Goal: Information Seeking & Learning: Learn about a topic

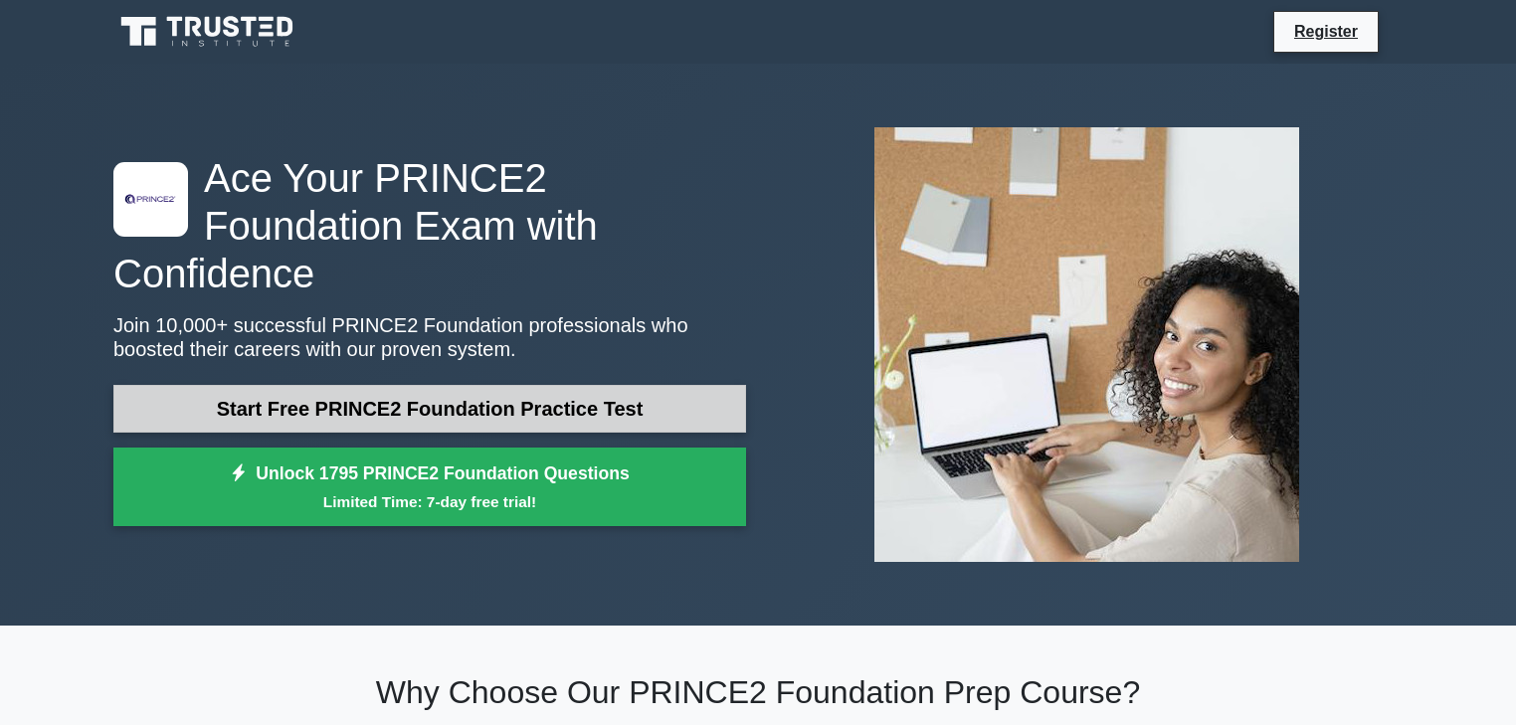
click at [569, 385] on link "Start Free PRINCE2 Foundation Practice Test" at bounding box center [429, 409] width 633 height 48
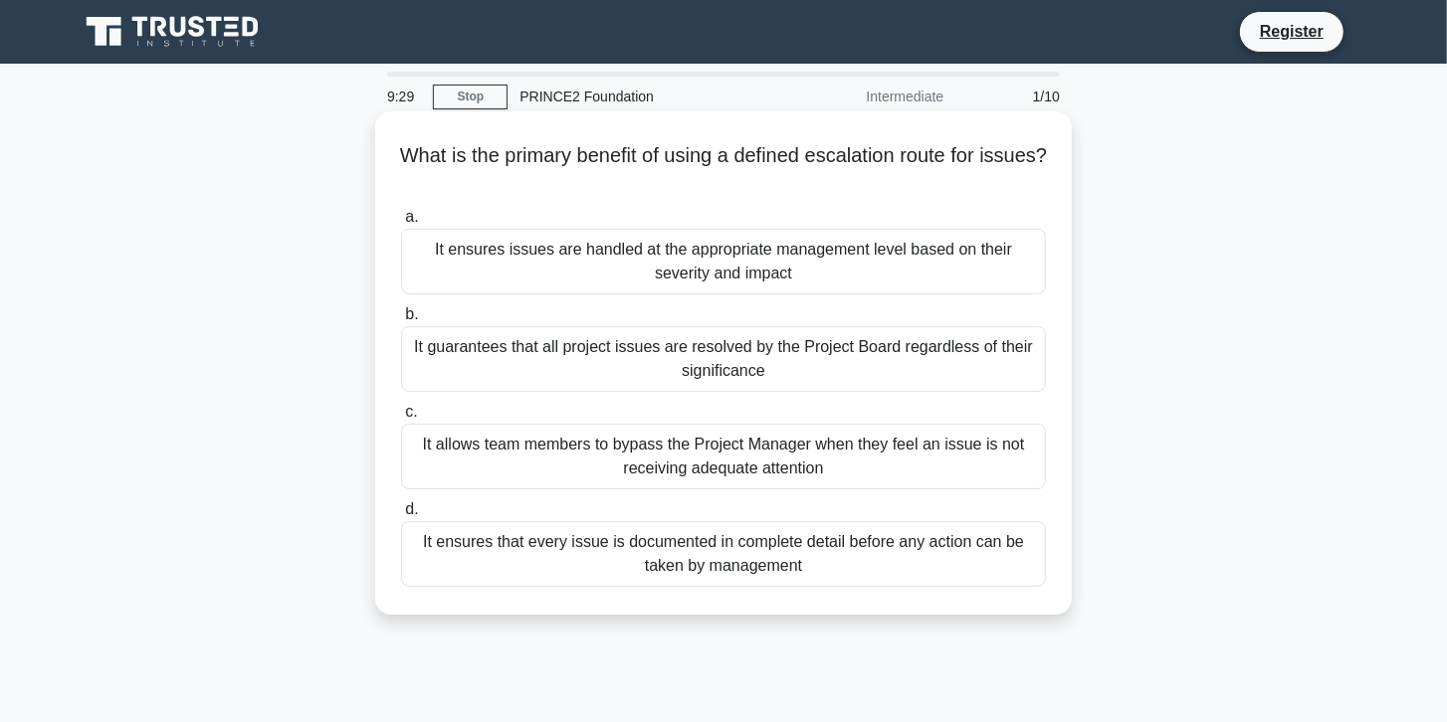
click at [634, 261] on div "It ensures issues are handled at the appropriate management level based on thei…" at bounding box center [723, 262] width 645 height 66
click at [401, 224] on input "a. It ensures issues are handled at the appropriate management level based on t…" at bounding box center [401, 217] width 0 height 13
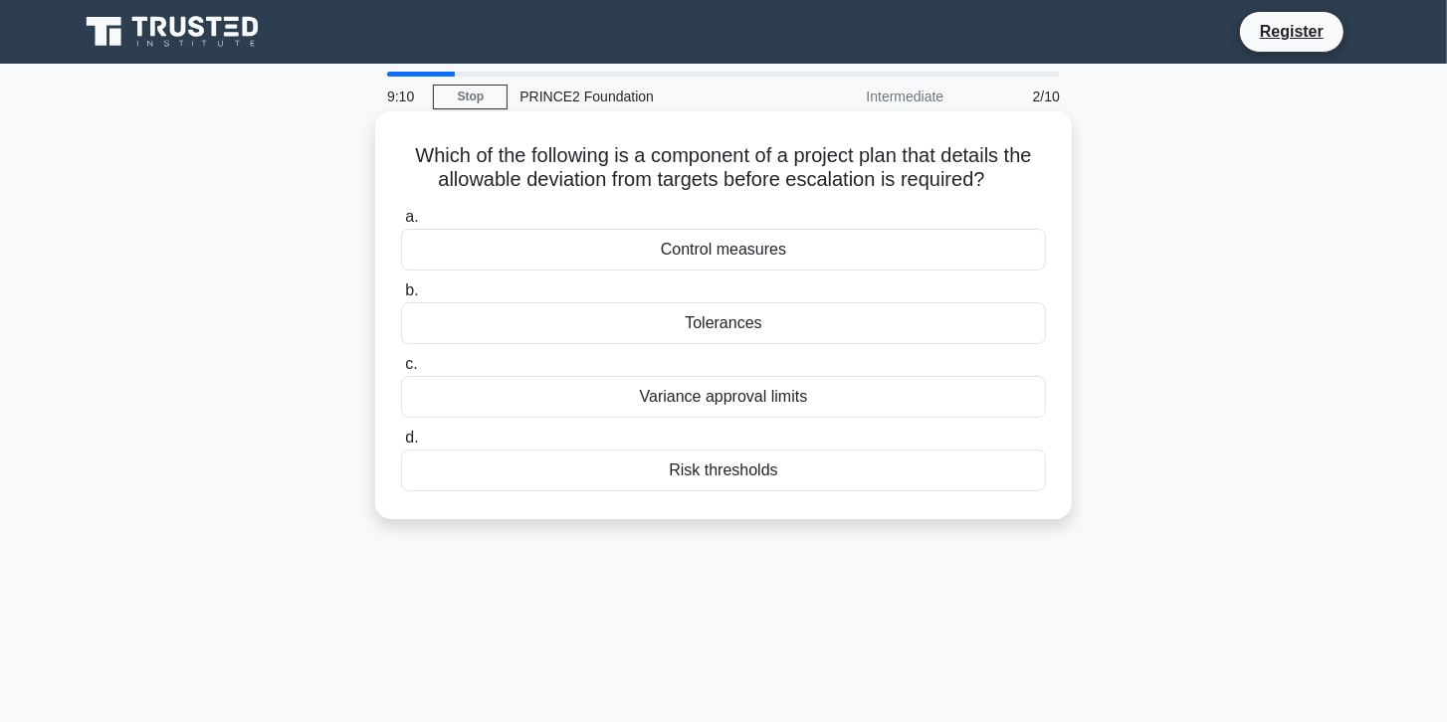
click at [750, 327] on div "Tolerances" at bounding box center [723, 323] width 645 height 42
click at [401, 298] on input "b. Tolerances" at bounding box center [401, 291] width 0 height 13
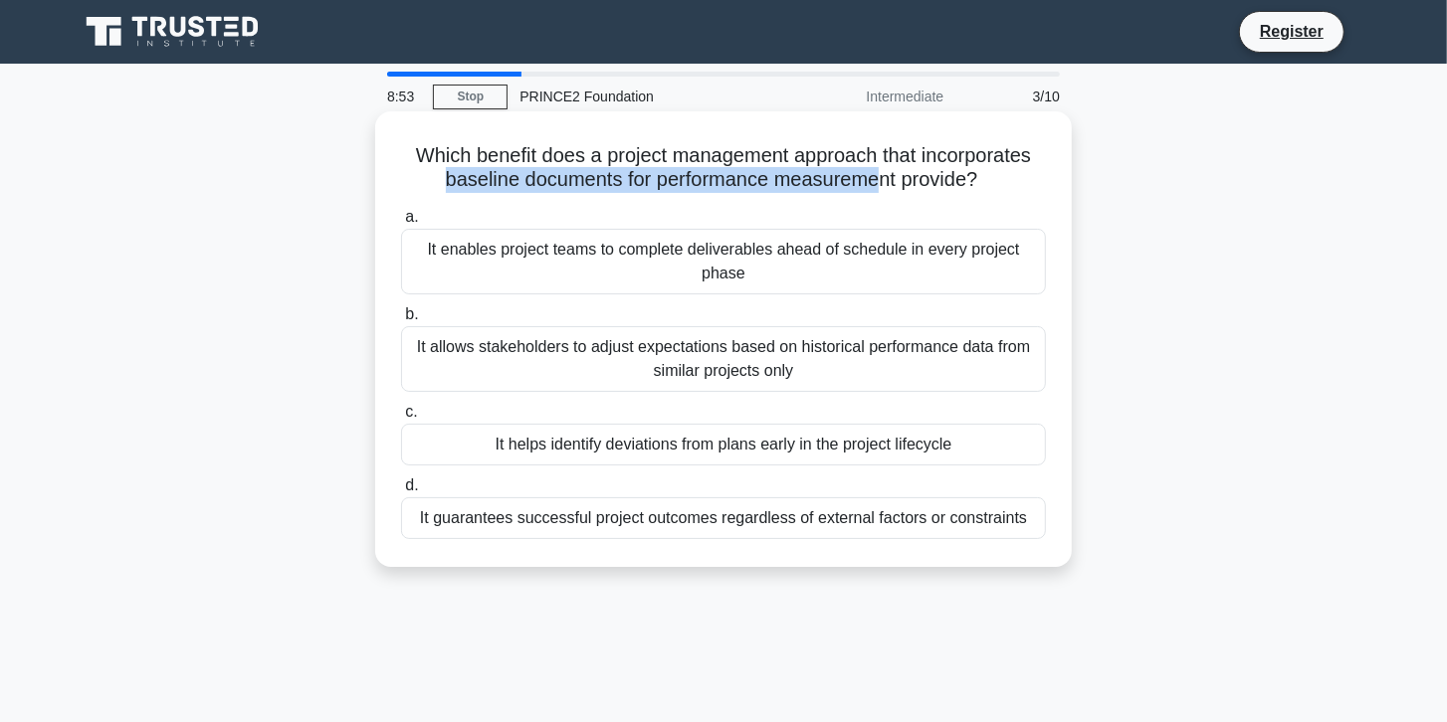
drag, startPoint x: 440, startPoint y: 177, endPoint x: 878, endPoint y: 176, distance: 437.8
click at [878, 176] on h5 "Which benefit does a project management approach that incorporates baseline doc…" at bounding box center [723, 168] width 649 height 50
click at [635, 452] on div "It helps identify deviations from plans early in the project lifecycle" at bounding box center [723, 445] width 645 height 42
click at [401, 419] on input "c. It helps identify deviations from plans early in the project lifecycle" at bounding box center [401, 412] width 0 height 13
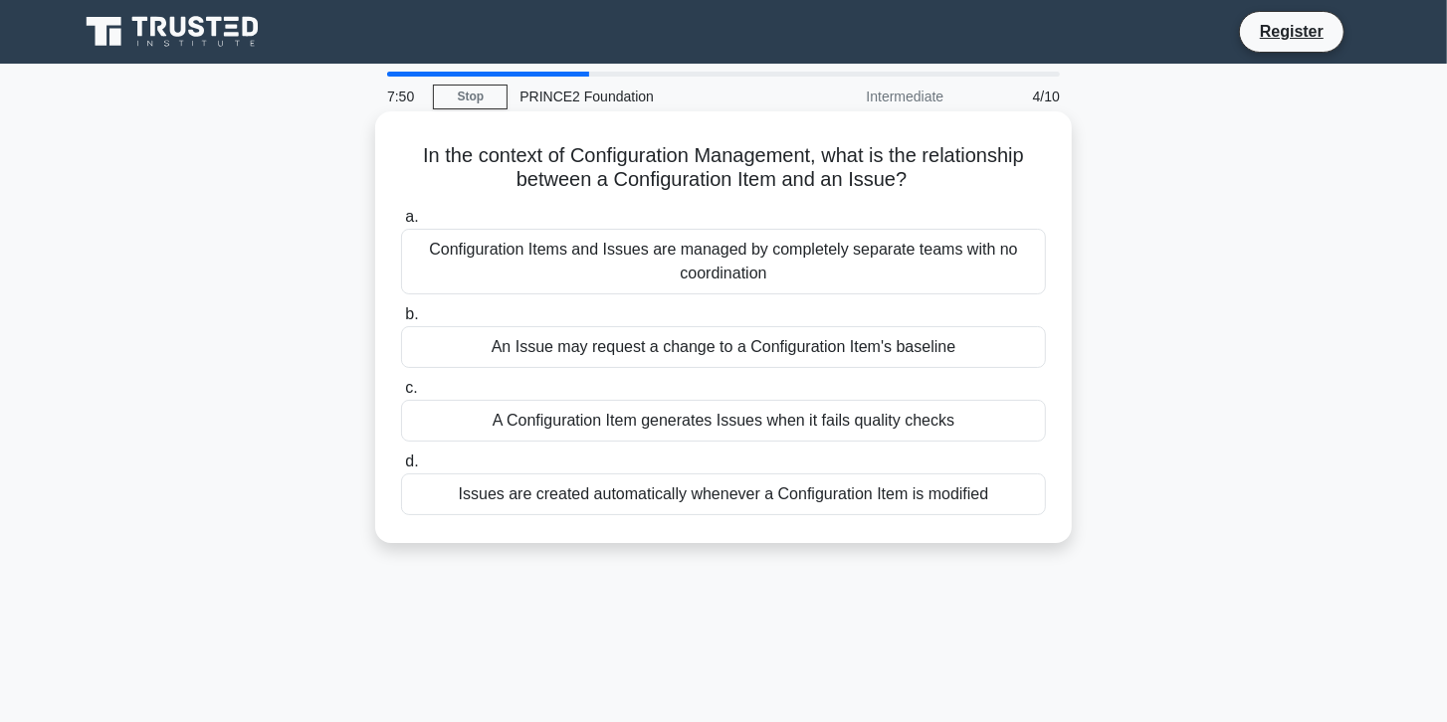
click at [618, 354] on div "An Issue may request a change to a Configuration Item's baseline" at bounding box center [723, 347] width 645 height 42
click at [401, 321] on input "b. An Issue may request a change to a Configuration Item's baseline" at bounding box center [401, 314] width 0 height 13
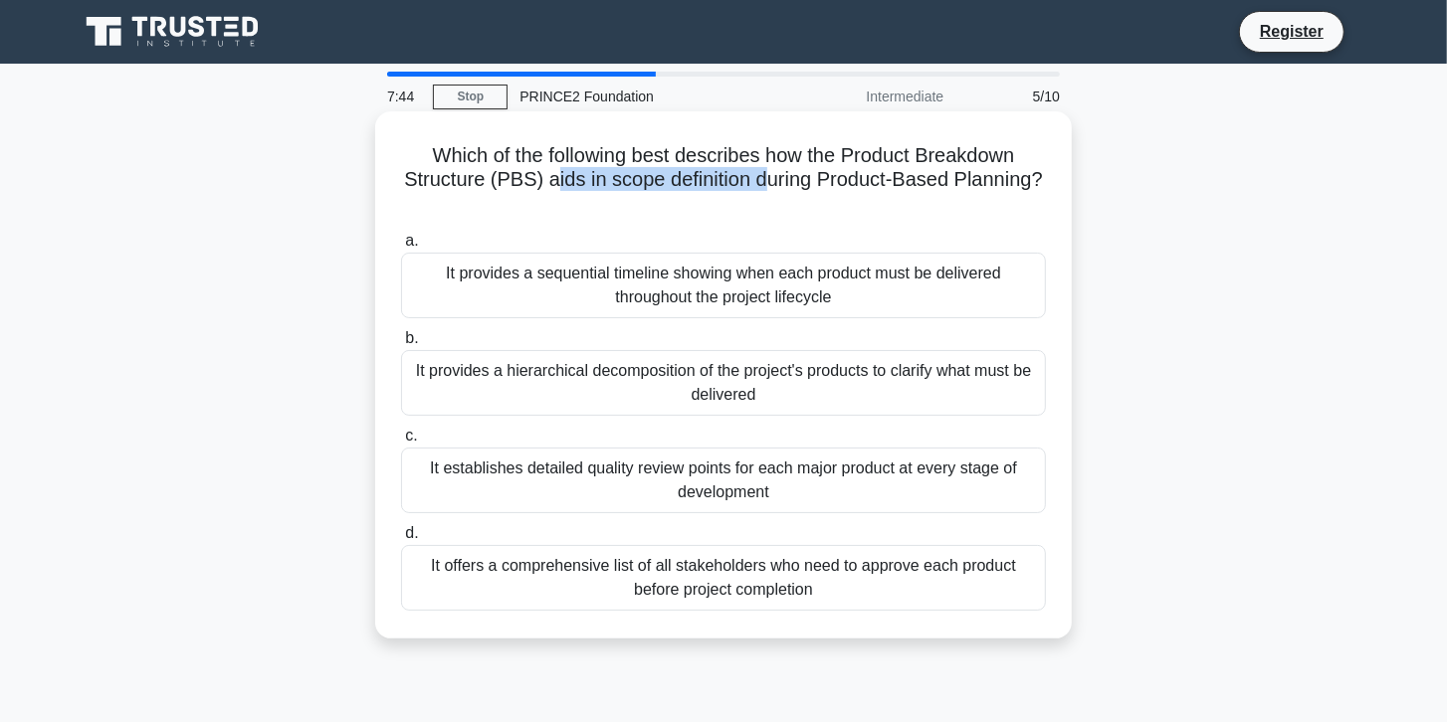
drag, startPoint x: 558, startPoint y: 181, endPoint x: 765, endPoint y: 187, distance: 207.1
click at [765, 187] on h5 "Which of the following best describes how the Product Breakdown Structure (PBS)…" at bounding box center [723, 180] width 649 height 74
drag, startPoint x: 748, startPoint y: 185, endPoint x: 730, endPoint y: 184, distance: 17.9
click at [747, 185] on h5 "Which of the following best describes how the Product Breakdown Structure (PBS)…" at bounding box center [723, 180] width 649 height 74
click at [603, 185] on h5 "Which of the following best describes how the Product Breakdown Structure (PBS)…" at bounding box center [723, 180] width 649 height 74
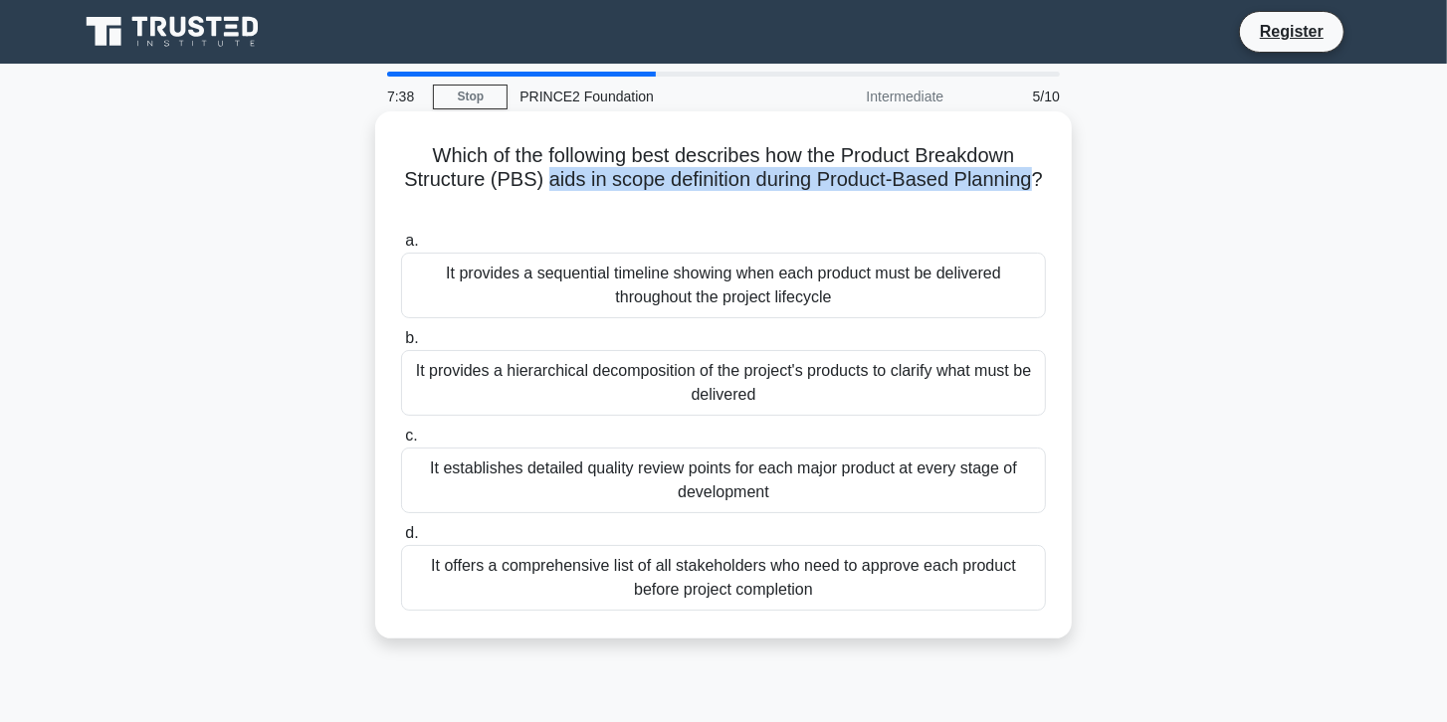
drag, startPoint x: 540, startPoint y: 178, endPoint x: 1036, endPoint y: 182, distance: 495.5
click at [1036, 182] on h5 "Which of the following best describes how the Product Breakdown Structure (PBS)…" at bounding box center [723, 180] width 649 height 74
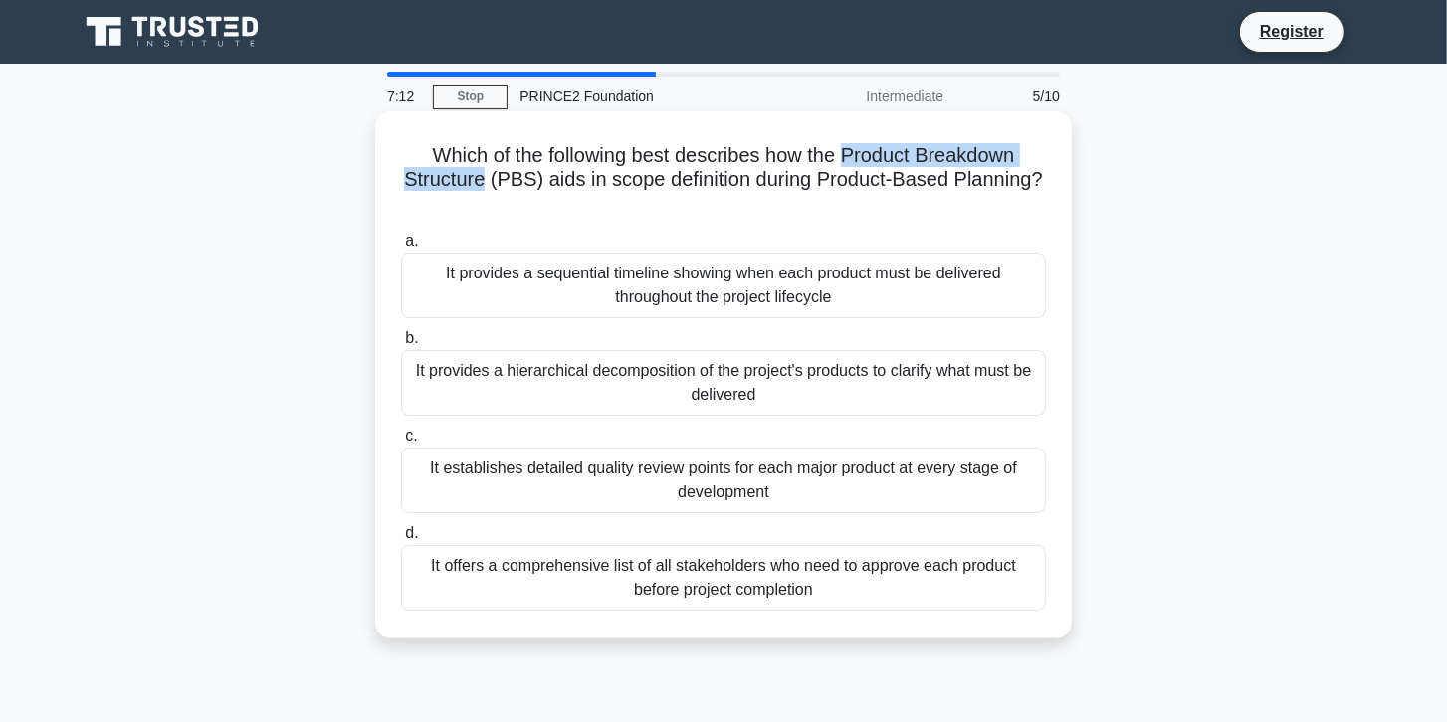
drag, startPoint x: 850, startPoint y: 153, endPoint x: 484, endPoint y: 181, distance: 367.2
click at [484, 181] on h5 "Which of the following best describes how the Product Breakdown Structure (PBS)…" at bounding box center [723, 180] width 649 height 74
click at [808, 388] on div "It provides a hierarchical decomposition of the project's products to clarify w…" at bounding box center [723, 383] width 645 height 66
click at [401, 345] on input "b. It provides a hierarchical decomposition of the project's products to clarif…" at bounding box center [401, 338] width 0 height 13
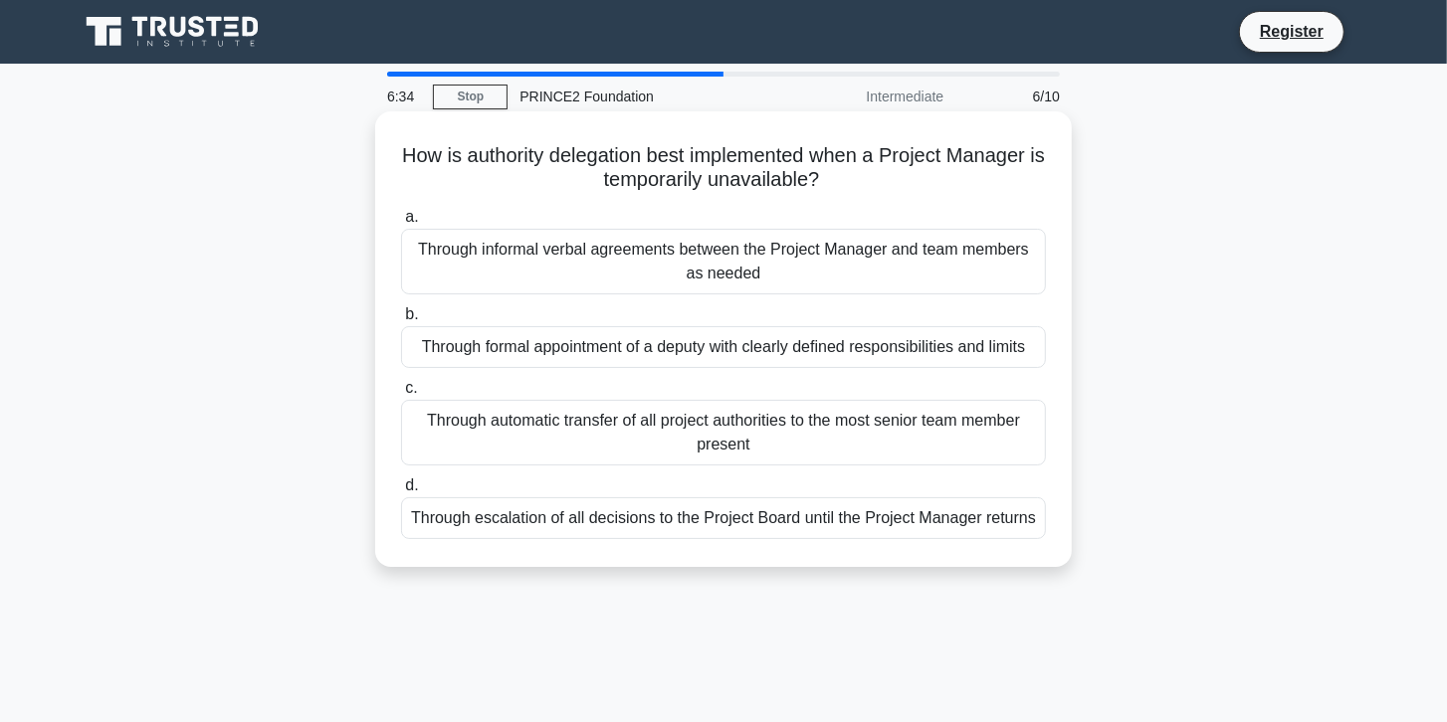
click at [744, 357] on div "Through formal appointment of a deputy with clearly defined responsibilities an…" at bounding box center [723, 347] width 645 height 42
click at [401, 321] on input "b. Through formal appointment of a deputy with clearly defined responsibilities…" at bounding box center [401, 314] width 0 height 13
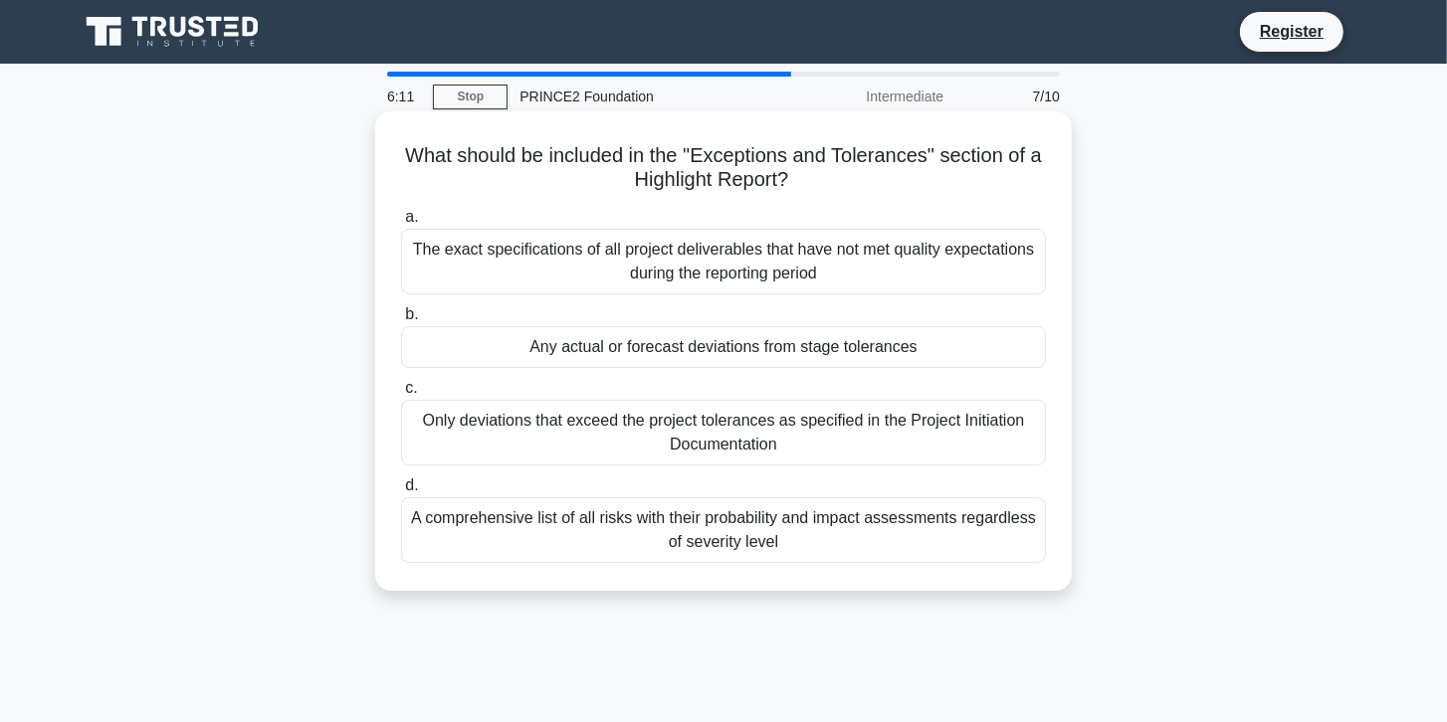
click at [710, 161] on h5 "What should be included in the "Exceptions and Tolerances" section of a Highlig…" at bounding box center [723, 168] width 649 height 50
click at [605, 350] on div "Any actual or forecast deviations from stage tolerances" at bounding box center [723, 347] width 645 height 42
click at [401, 321] on input "b. Any actual or forecast deviations from stage tolerances" at bounding box center [401, 314] width 0 height 13
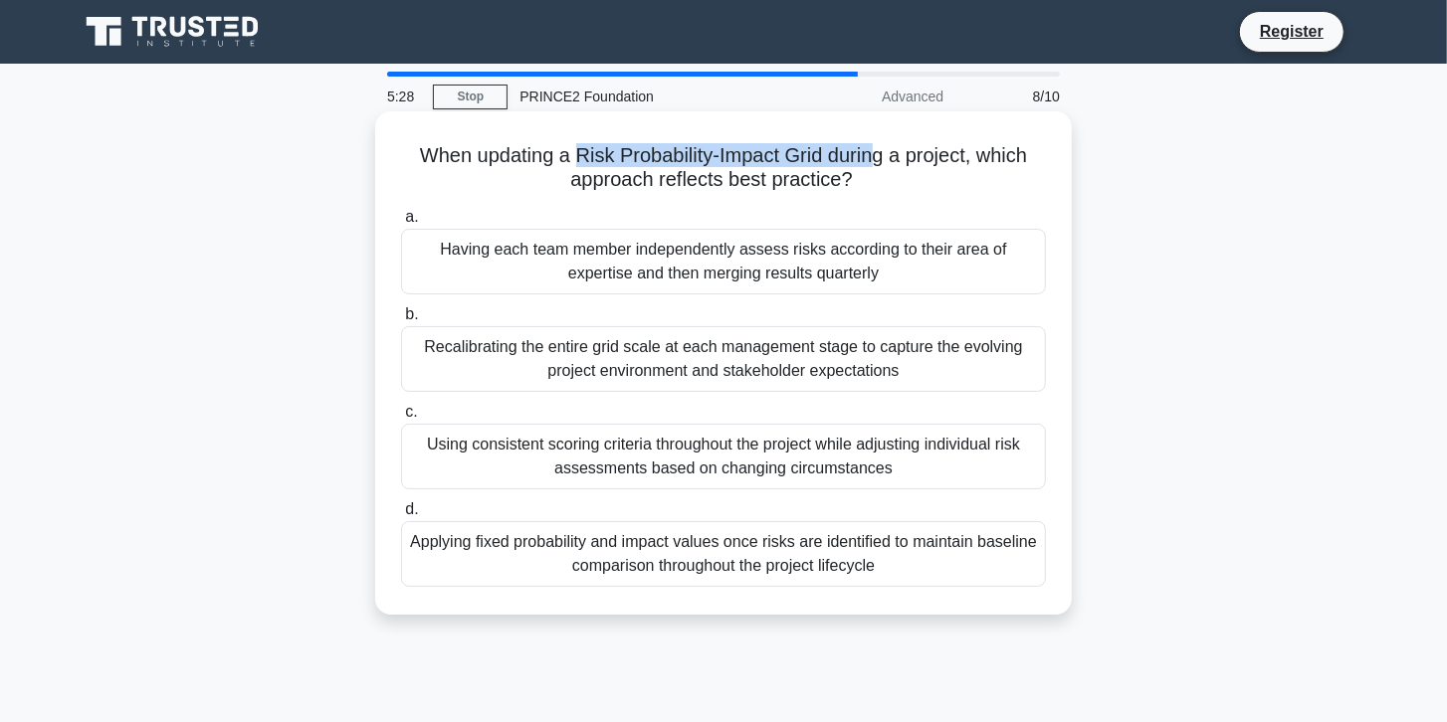
drag, startPoint x: 573, startPoint y: 150, endPoint x: 882, endPoint y: 149, distance: 308.5
click at [882, 149] on h5 "When updating a Risk Probability-Impact Grid during a project, which approach r…" at bounding box center [723, 168] width 649 height 50
click at [573, 148] on h5 "When updating a Risk Probability-Impact Grid during a project, which approach r…" at bounding box center [723, 168] width 649 height 50
click at [574, 155] on h5 "When updating a Risk Probability-Impact Grid during a project, which approach r…" at bounding box center [723, 168] width 649 height 50
click at [609, 167] on h5 "When updating a Risk Probability-Impact Grid during a project, which approach r…" at bounding box center [723, 168] width 649 height 50
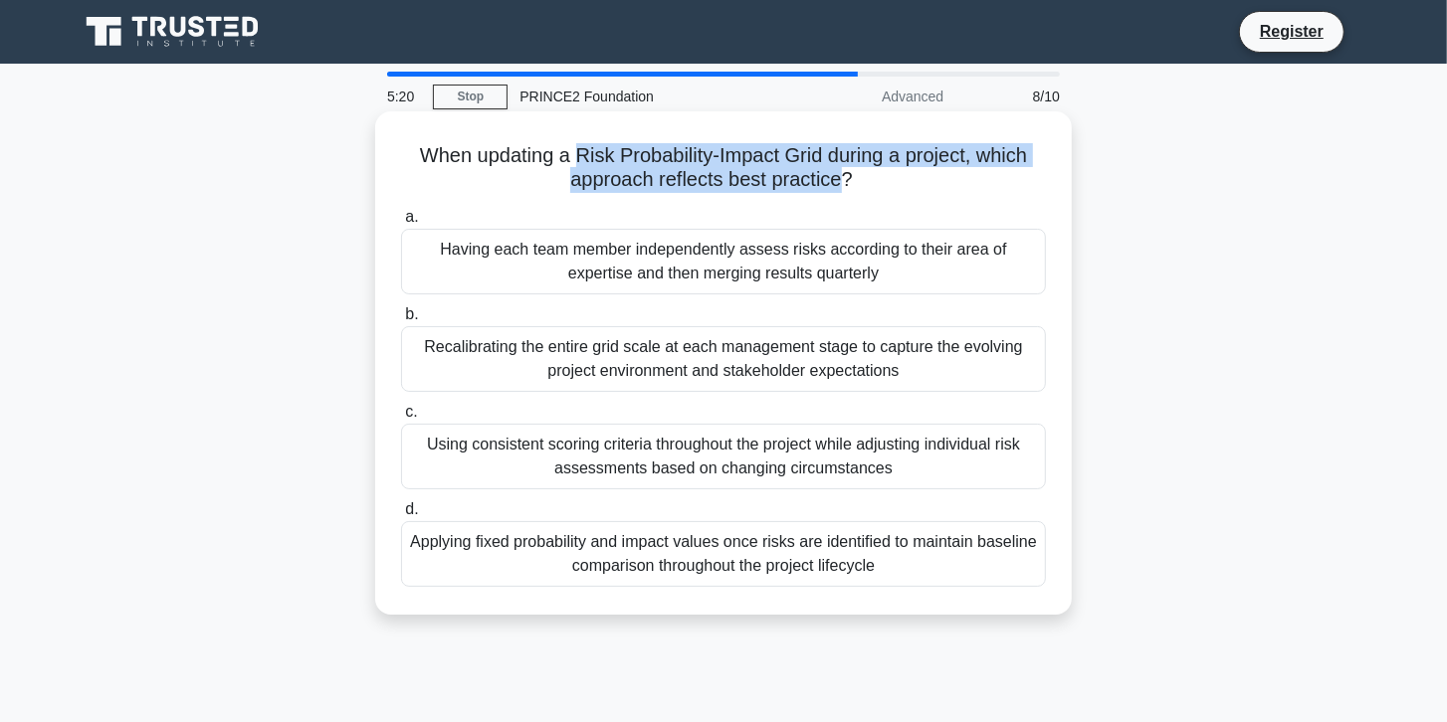
drag, startPoint x: 574, startPoint y: 155, endPoint x: 846, endPoint y: 181, distance: 272.9
click at [846, 181] on h5 "When updating a Risk Probability-Impact Grid during a project, which approach r…" at bounding box center [723, 168] width 649 height 50
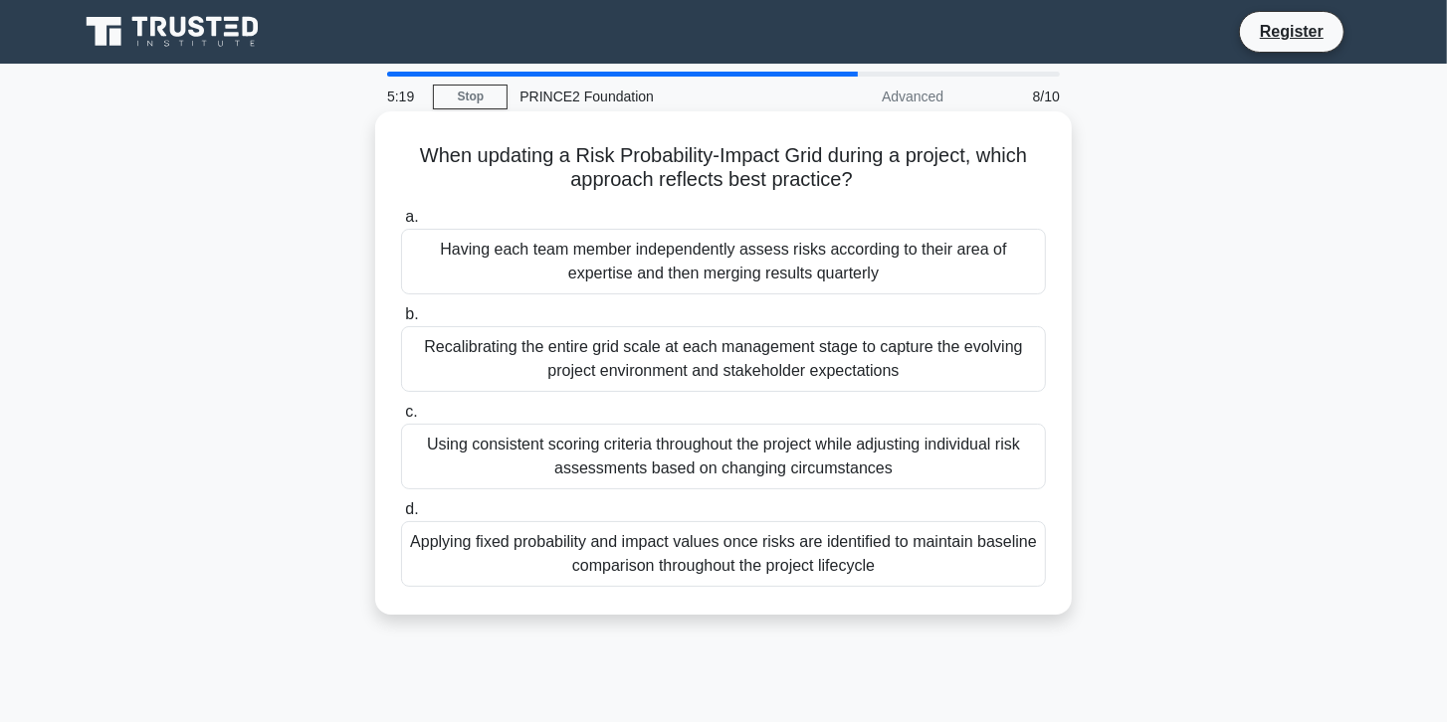
click at [905, 179] on h5 "When updating a Risk Probability-Impact Grid during a project, which approach r…" at bounding box center [723, 168] width 649 height 50
drag, startPoint x: 656, startPoint y: 156, endPoint x: 896, endPoint y: 153, distance: 239.8
click at [896, 153] on h5 "When updating a Risk Probability-Impact Grid during a project, which approach r…" at bounding box center [723, 168] width 649 height 50
click at [736, 456] on div "Using consistent scoring criteria throughout the project while adjusting indivi…" at bounding box center [723, 457] width 645 height 66
click at [401, 419] on input "c. Using consistent scoring criteria throughout the project while adjusting ind…" at bounding box center [401, 412] width 0 height 13
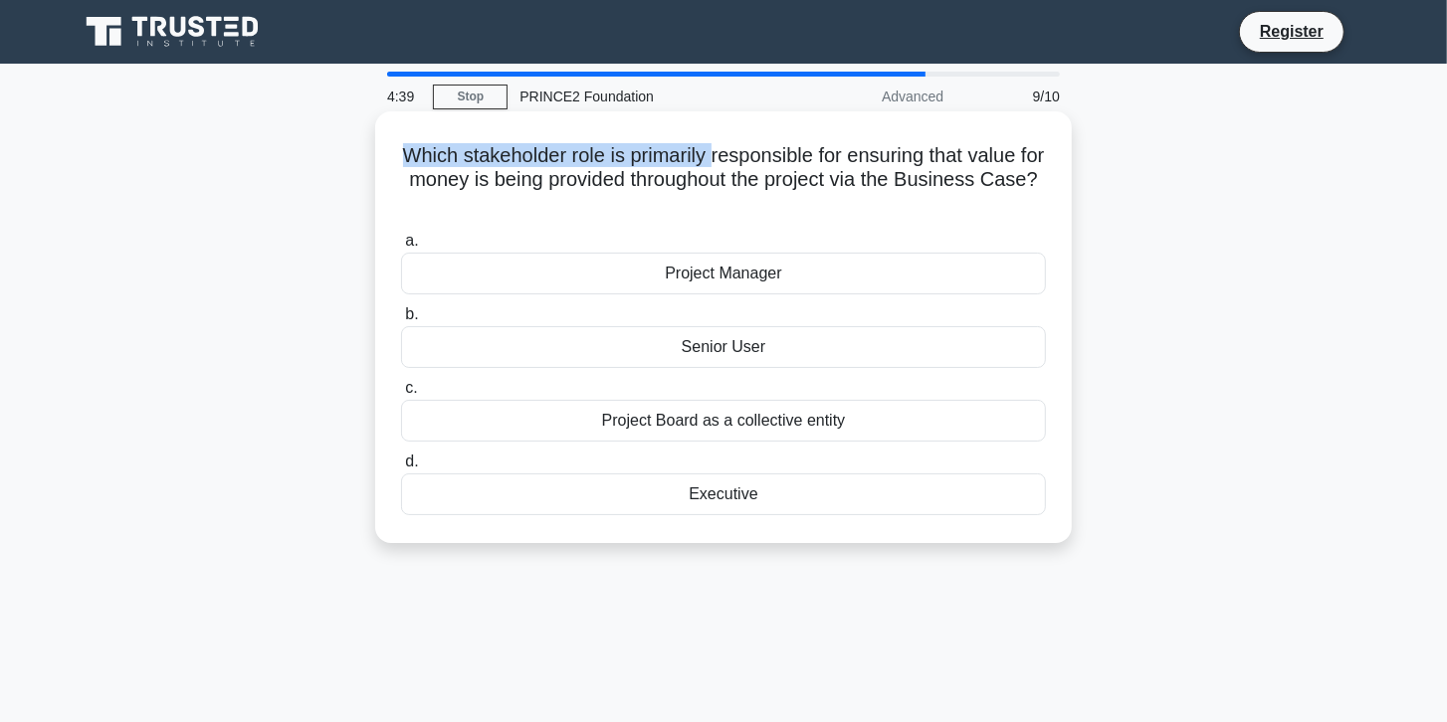
drag, startPoint x: 407, startPoint y: 155, endPoint x: 725, endPoint y: 156, distance: 318.4
click at [725, 156] on h5 "Which stakeholder role is primarily responsible for ensuring that value for mon…" at bounding box center [723, 180] width 649 height 74
click at [749, 424] on div "Project Board as a collective entity" at bounding box center [723, 421] width 645 height 42
click at [401, 395] on input "c. Project Board as a collective entity" at bounding box center [401, 388] width 0 height 13
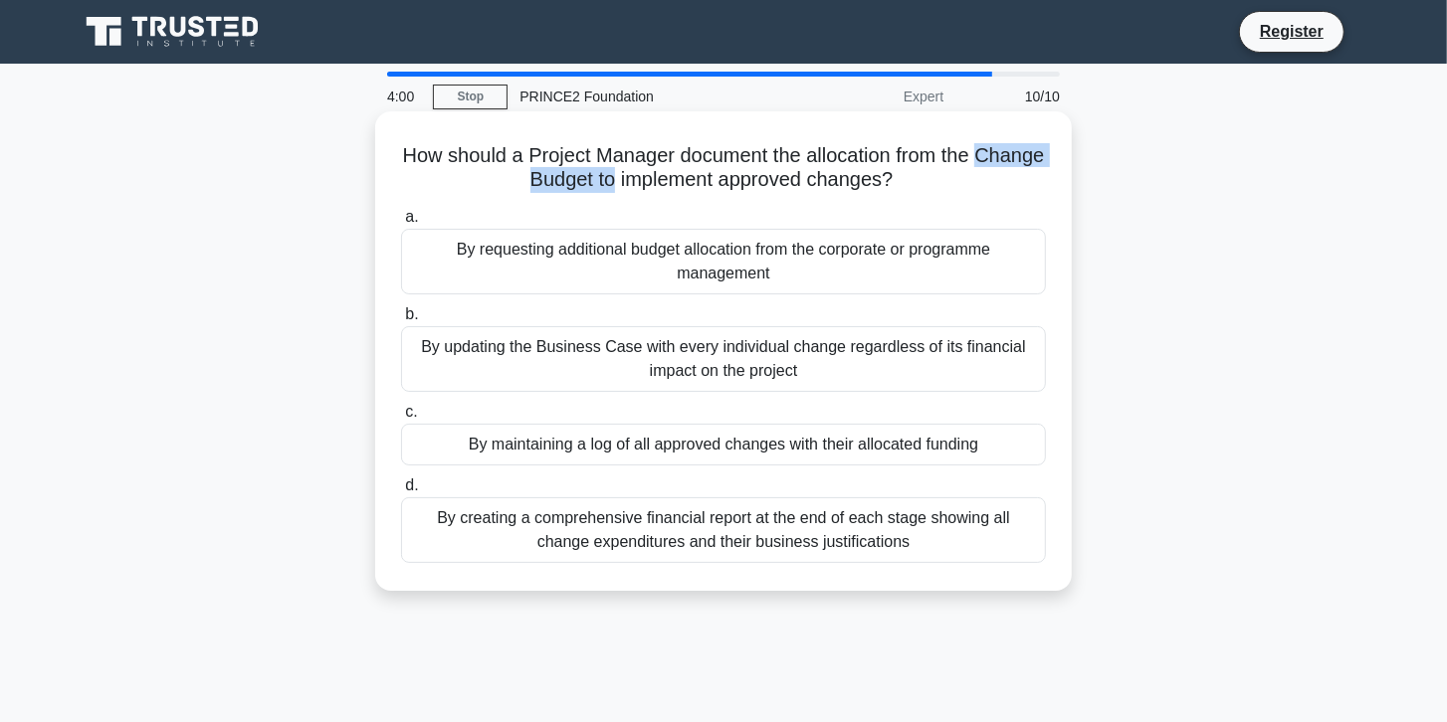
drag, startPoint x: 489, startPoint y: 180, endPoint x: 646, endPoint y: 181, distance: 157.2
click at [646, 181] on h5 "How should a Project Manager document the allocation from the Change Budget to …" at bounding box center [723, 168] width 649 height 50
click at [430, 165] on h5 "How should a Project Manager document the allocation from the Change Budget to …" at bounding box center [723, 168] width 649 height 50
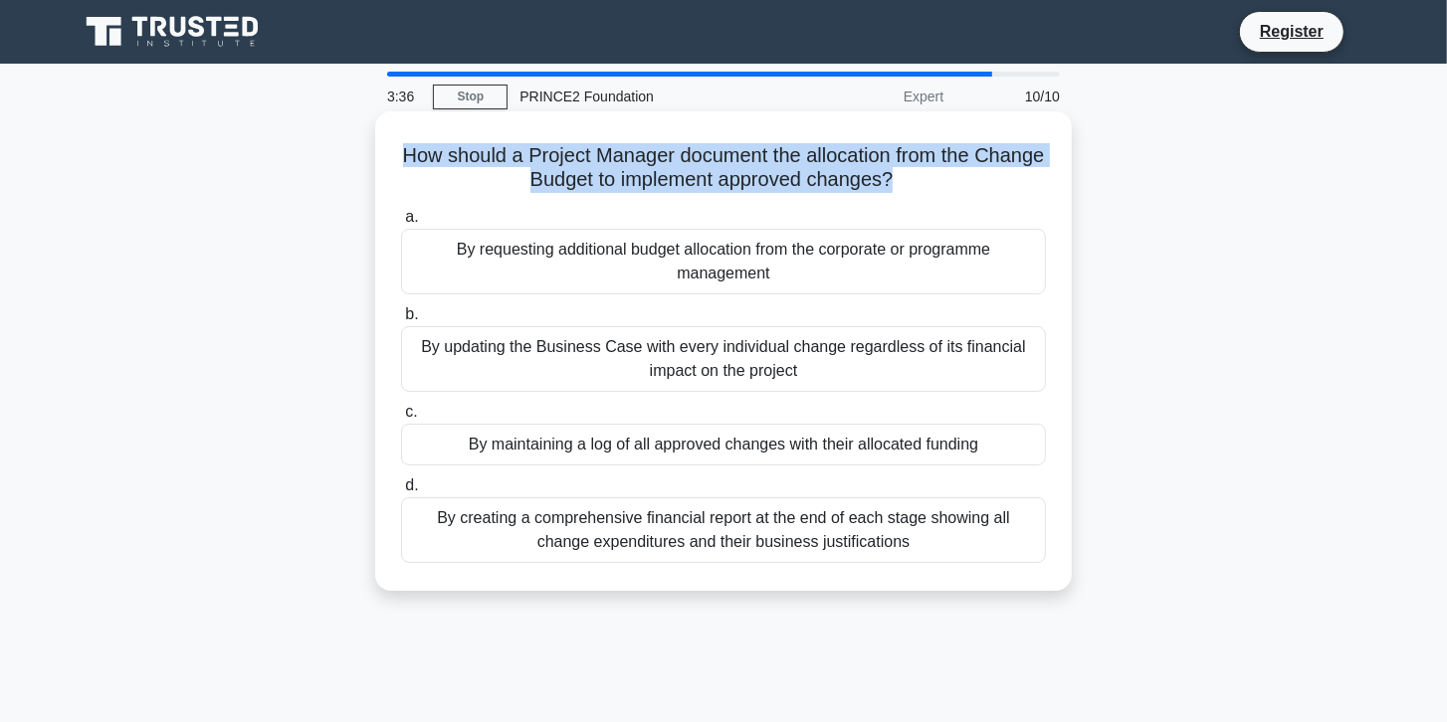
drag, startPoint x: 431, startPoint y: 158, endPoint x: 931, endPoint y: 177, distance: 500.9
click at [931, 177] on h5 "How should a Project Manager document the allocation from the Change Budget to …" at bounding box center [723, 168] width 649 height 50
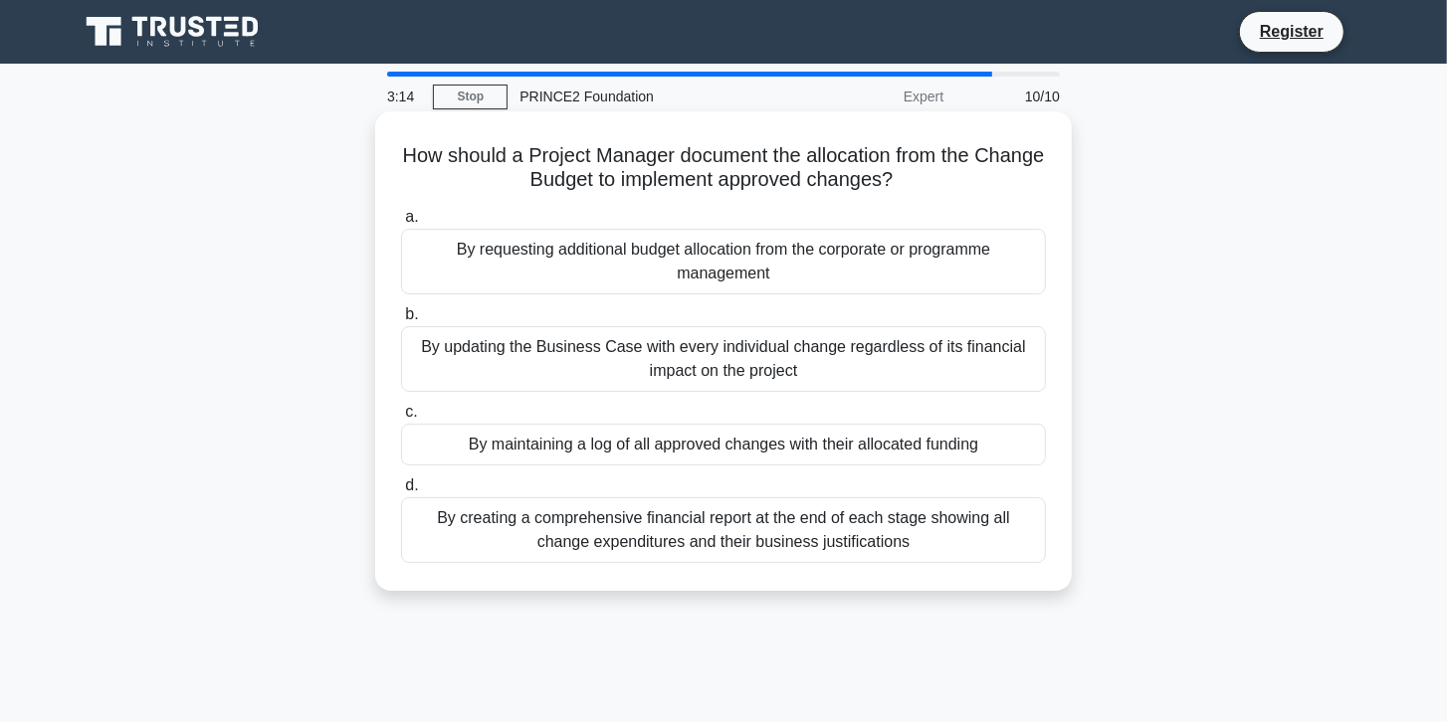
click at [571, 454] on div "By maintaining a log of all approved changes with their allocated funding" at bounding box center [723, 445] width 645 height 42
click at [401, 419] on input "c. By maintaining a log of all approved changes with their allocated funding" at bounding box center [401, 412] width 0 height 13
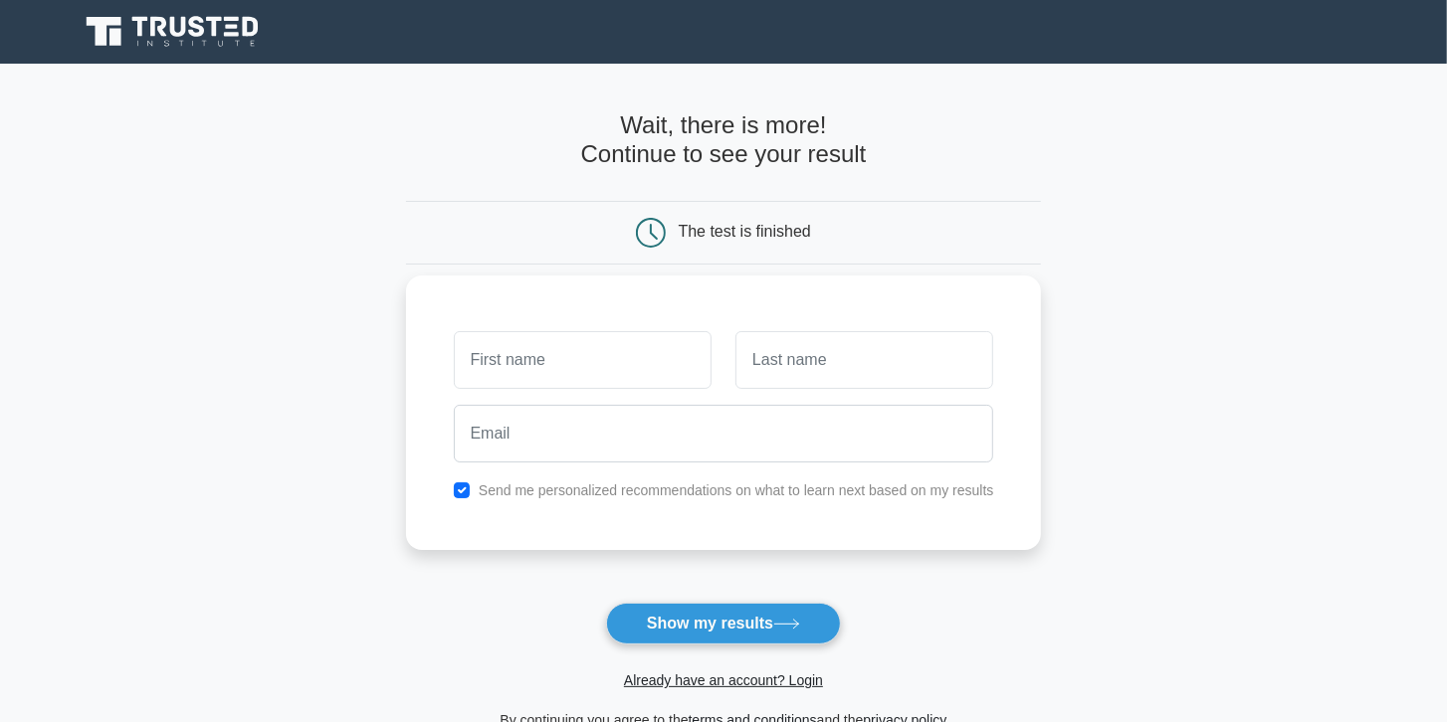
click at [545, 356] on input "text" at bounding box center [583, 360] width 258 height 58
type input "Yeah"
click at [813, 371] on input "text" at bounding box center [864, 360] width 258 height 58
type input "Yeah Buddy"
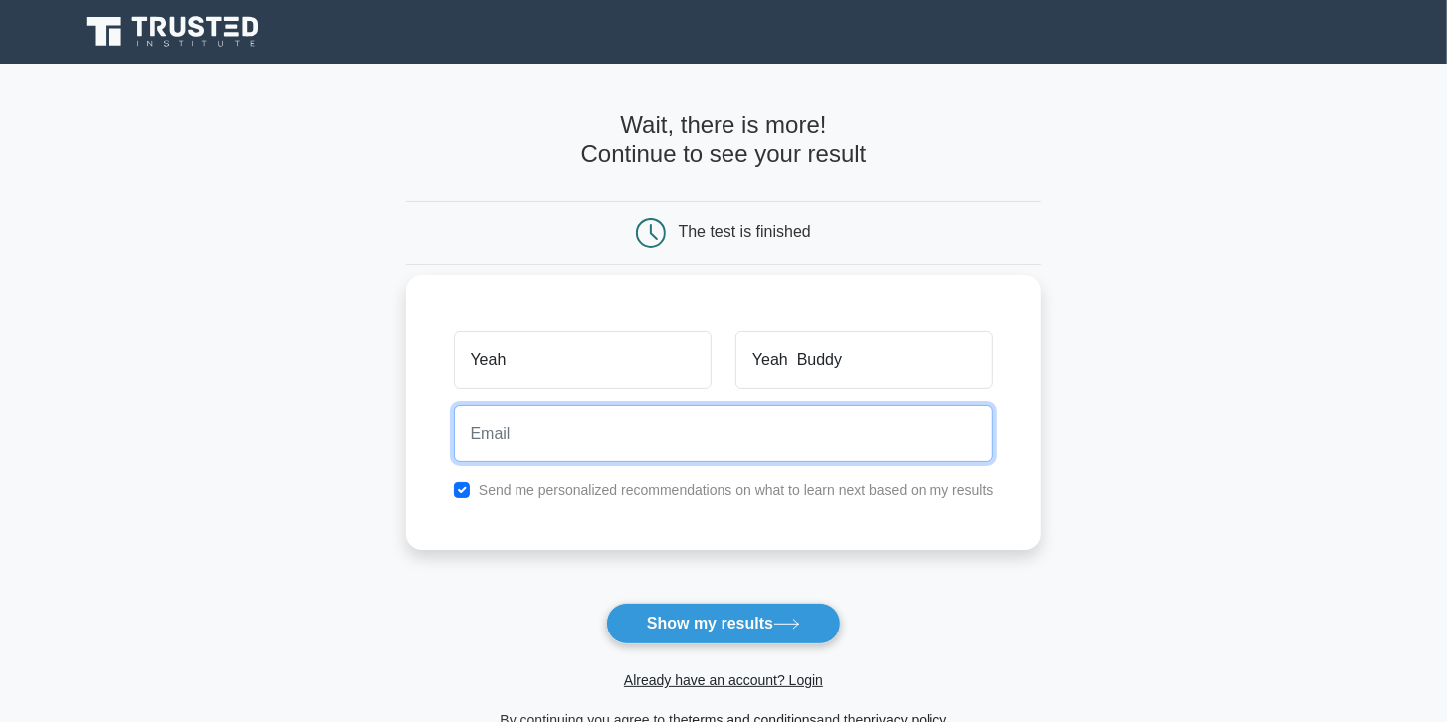
click at [631, 427] on input "email" at bounding box center [724, 434] width 540 height 58
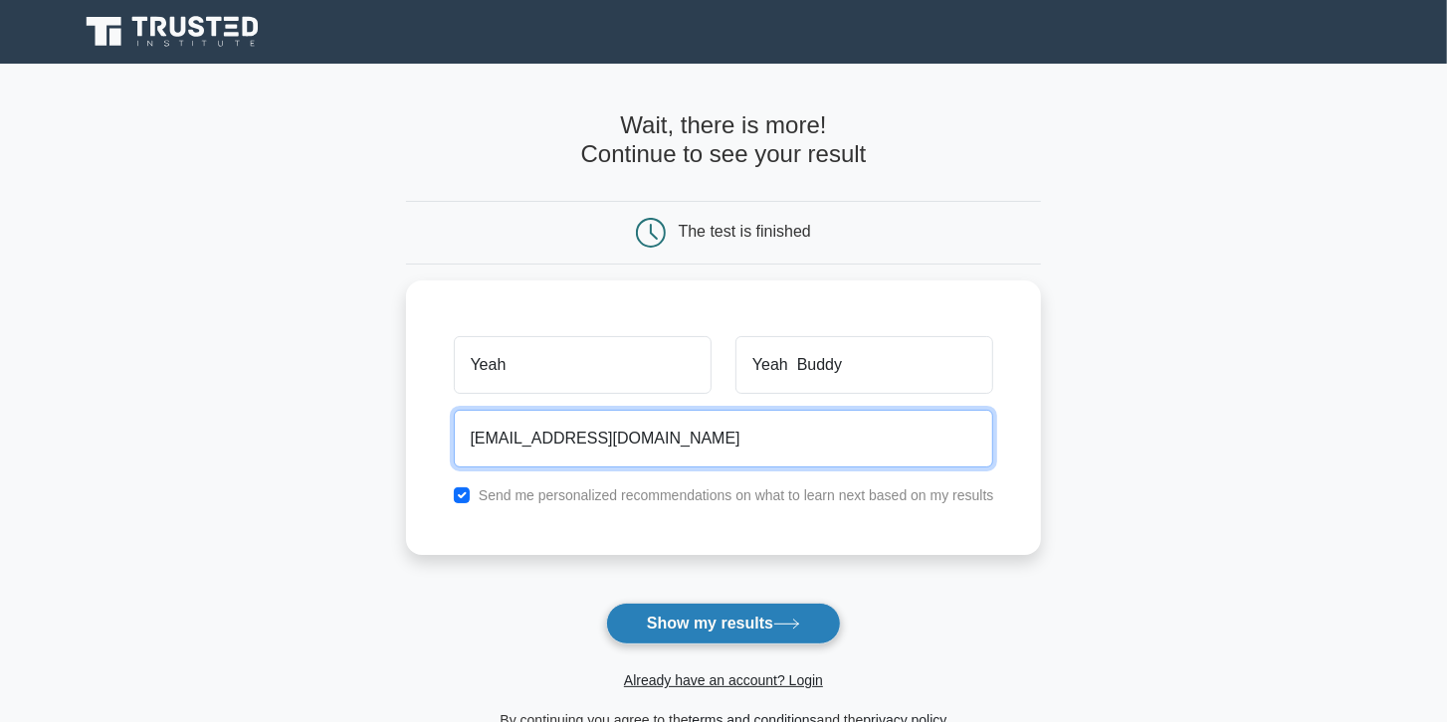
type input "YeahBuddy@gmail.com"
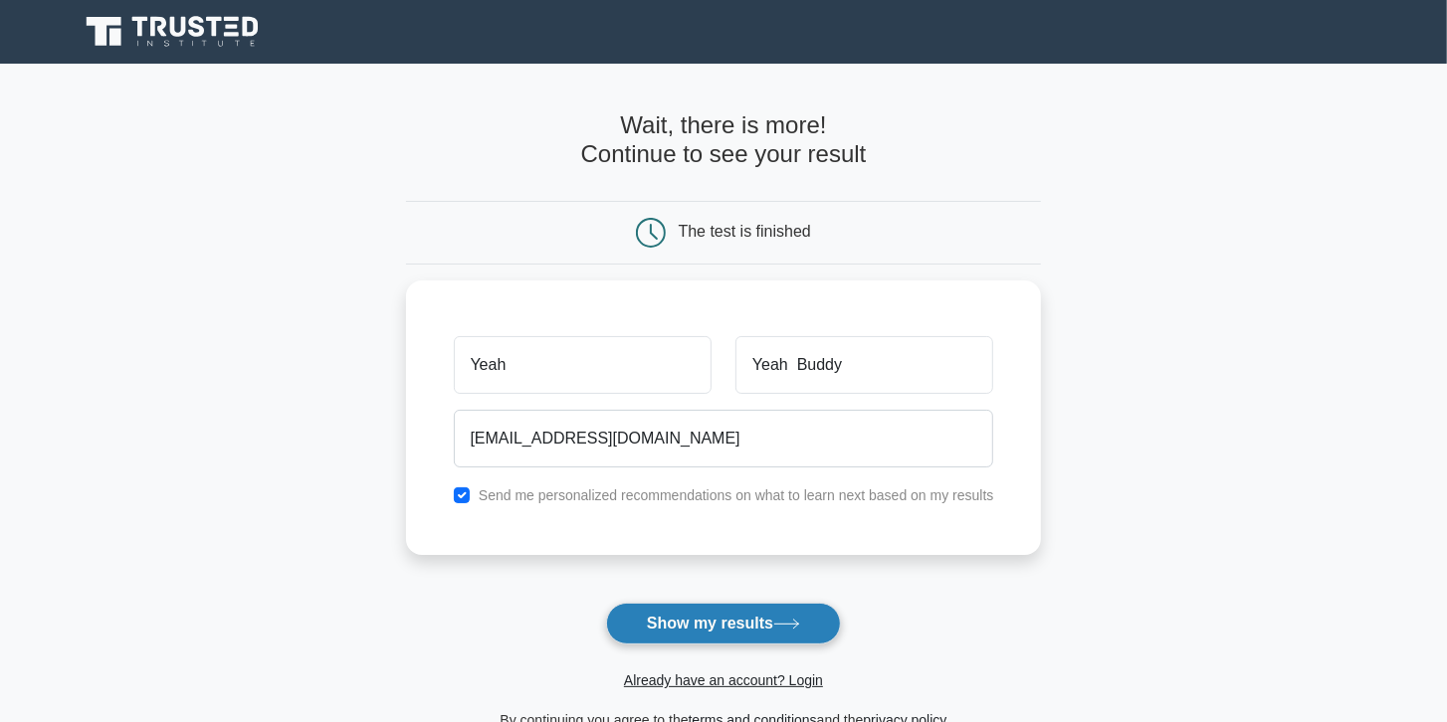
click at [765, 618] on button "Show my results" at bounding box center [723, 624] width 235 height 42
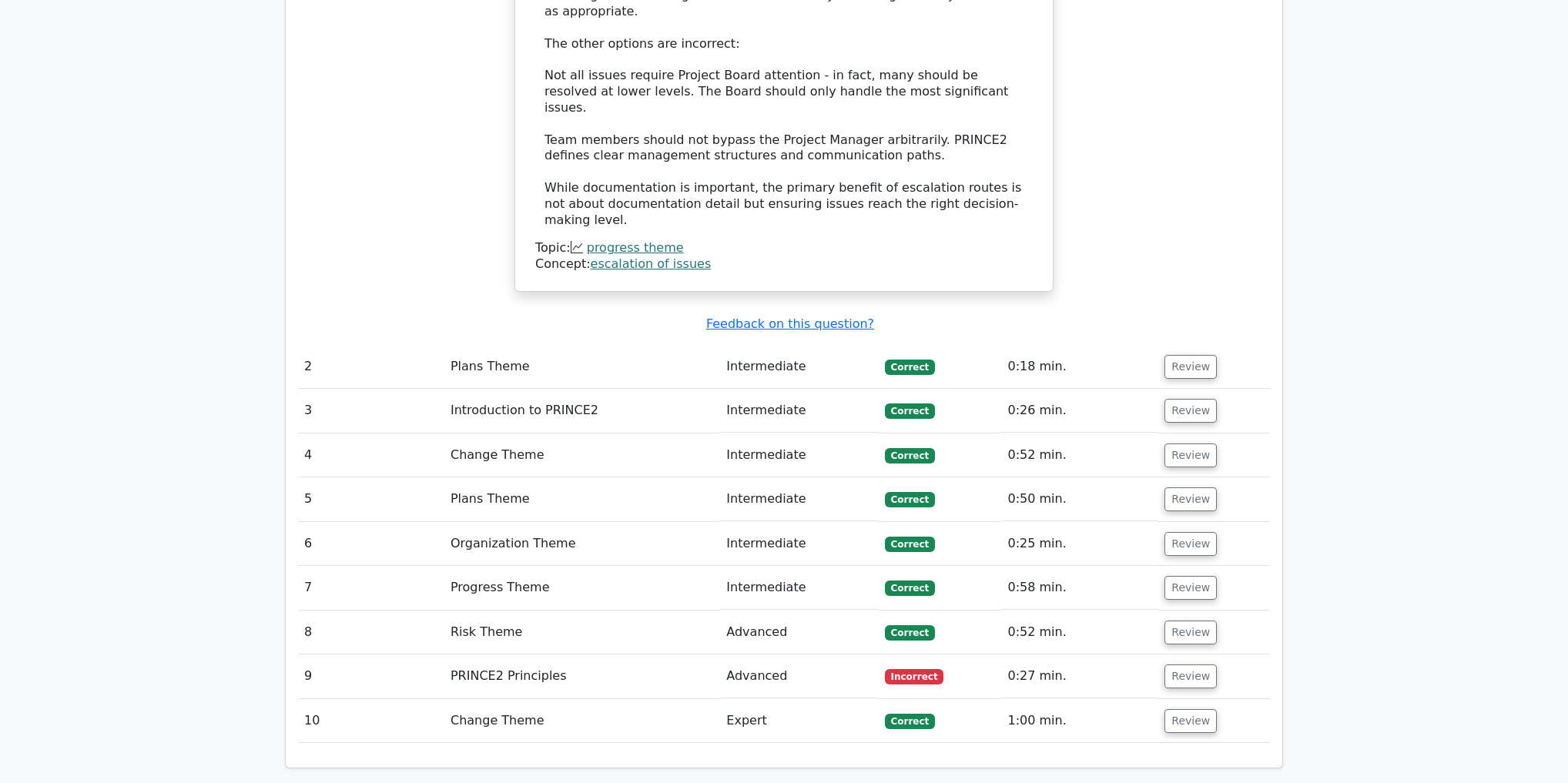
scroll to position [1910, 0]
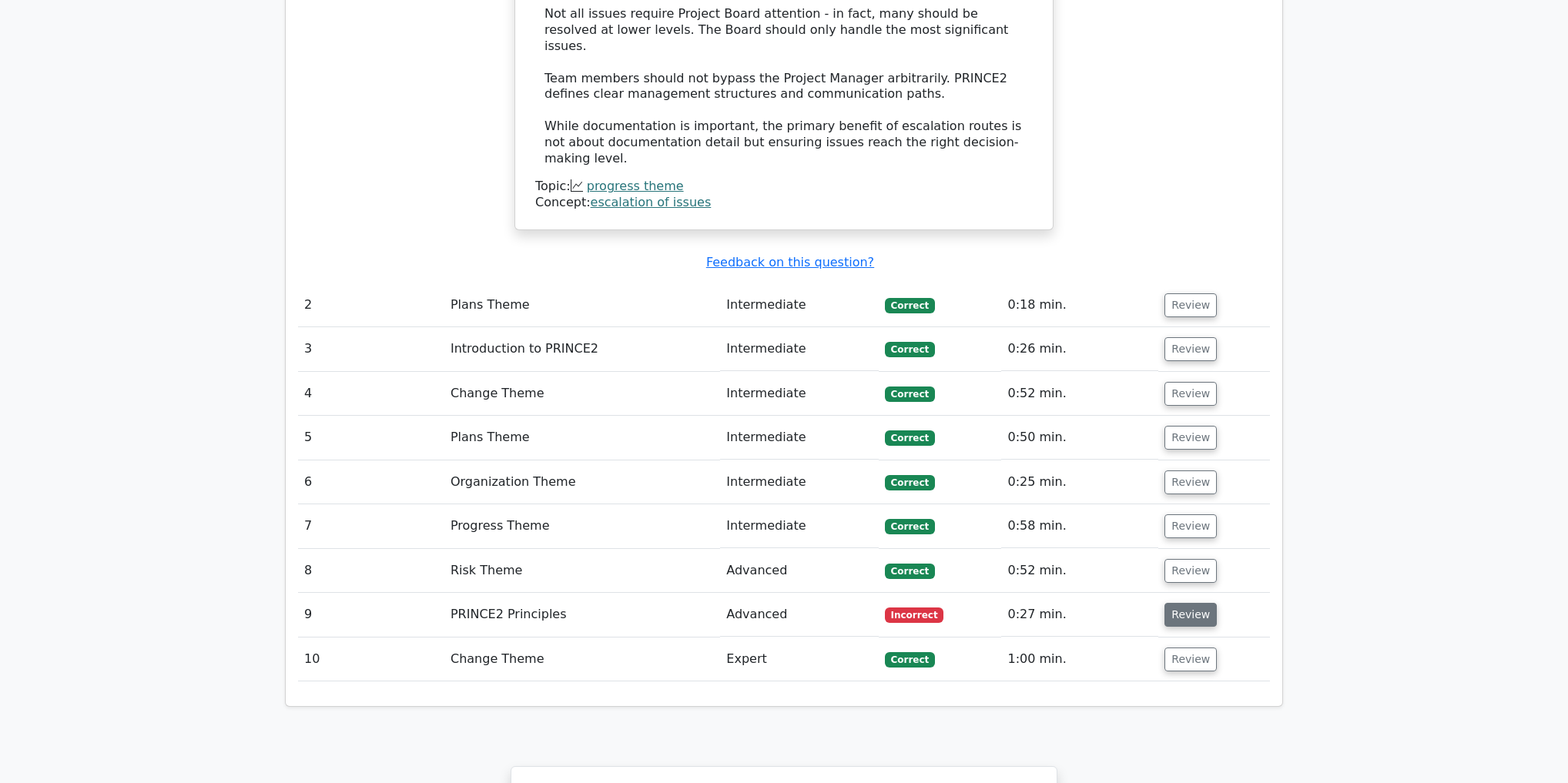
click at [1119, 558] on button "Review" at bounding box center [1190, 614] width 53 height 24
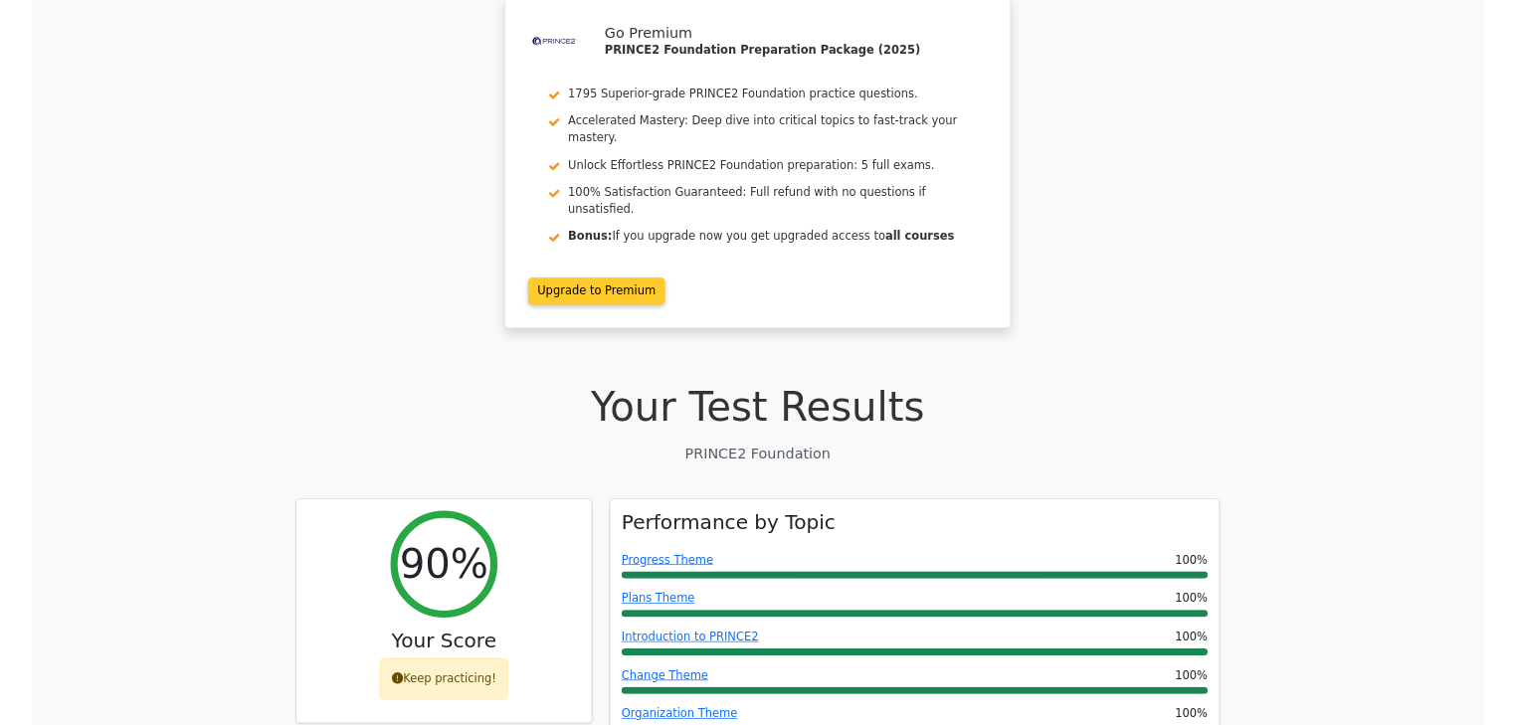
scroll to position [0, 0]
